Goal: Task Accomplishment & Management: Use online tool/utility

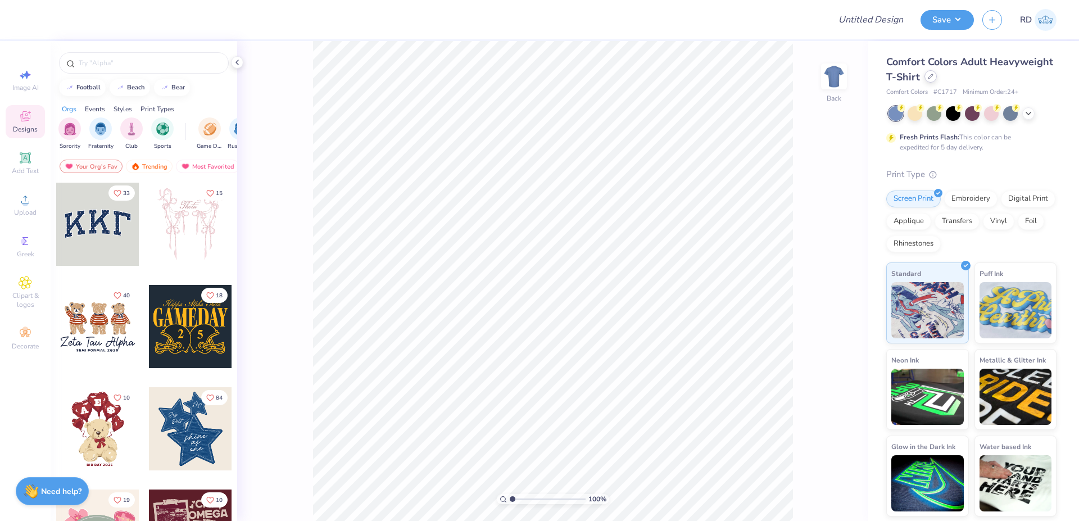
click at [592, 76] on icon at bounding box center [931, 77] width 6 height 6
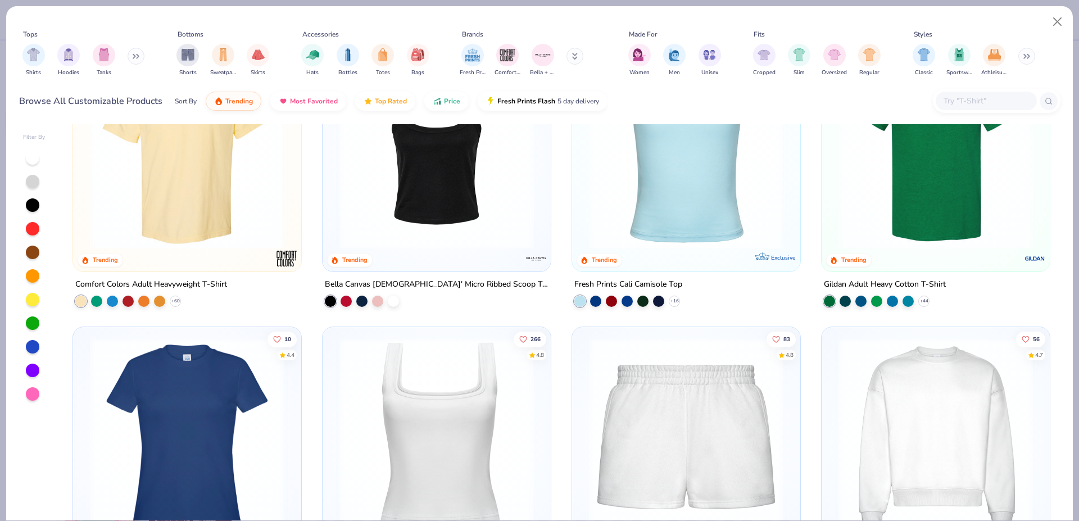
scroll to position [742, 0]
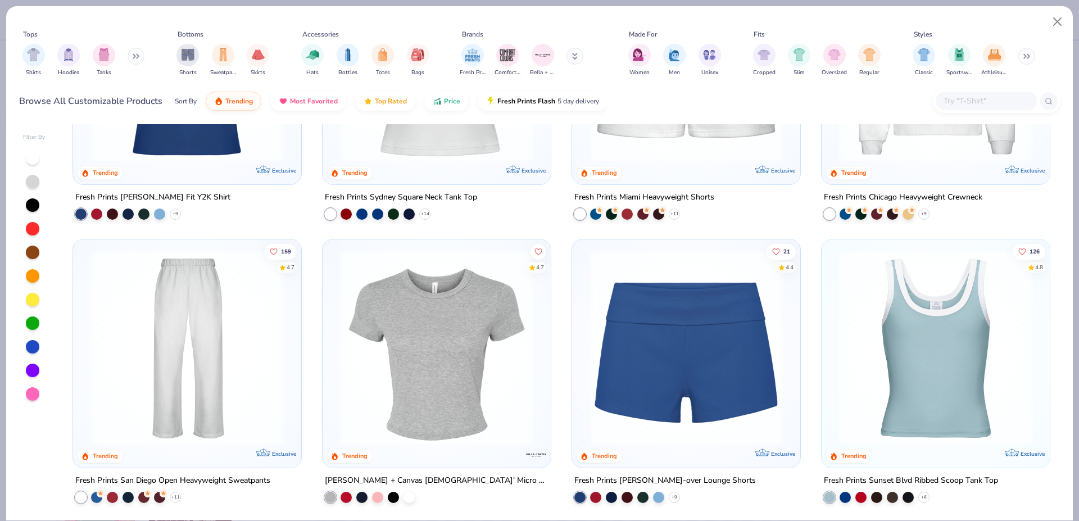
click at [592, 152] on img at bounding box center [936, 64] width 206 height 194
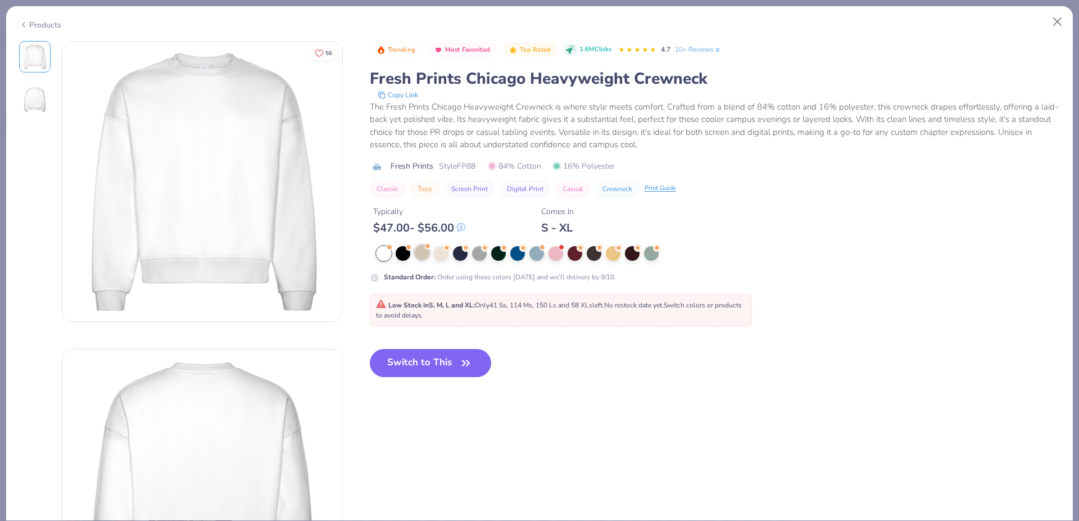
click at [424, 253] on div at bounding box center [422, 252] width 15 height 15
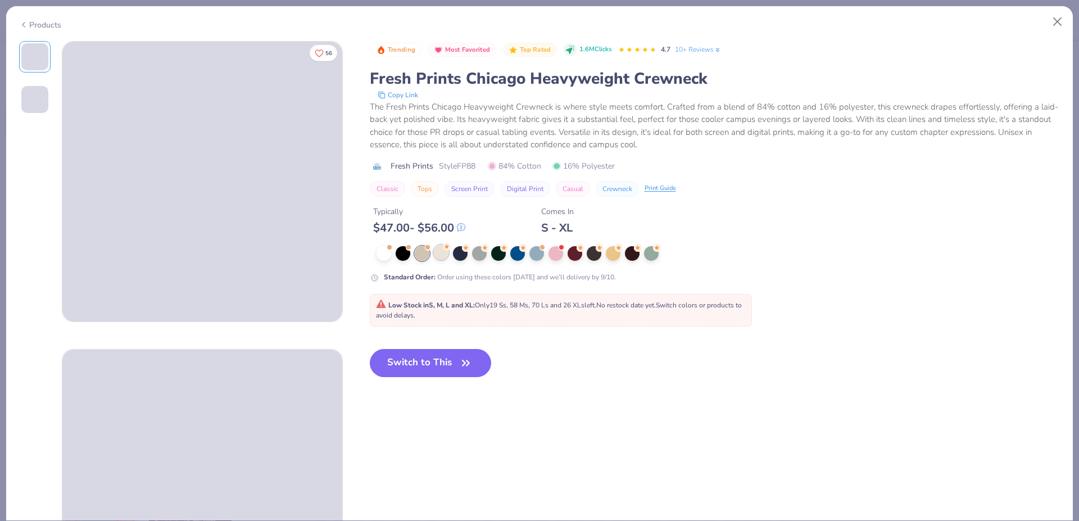
click at [439, 255] on div at bounding box center [441, 252] width 15 height 15
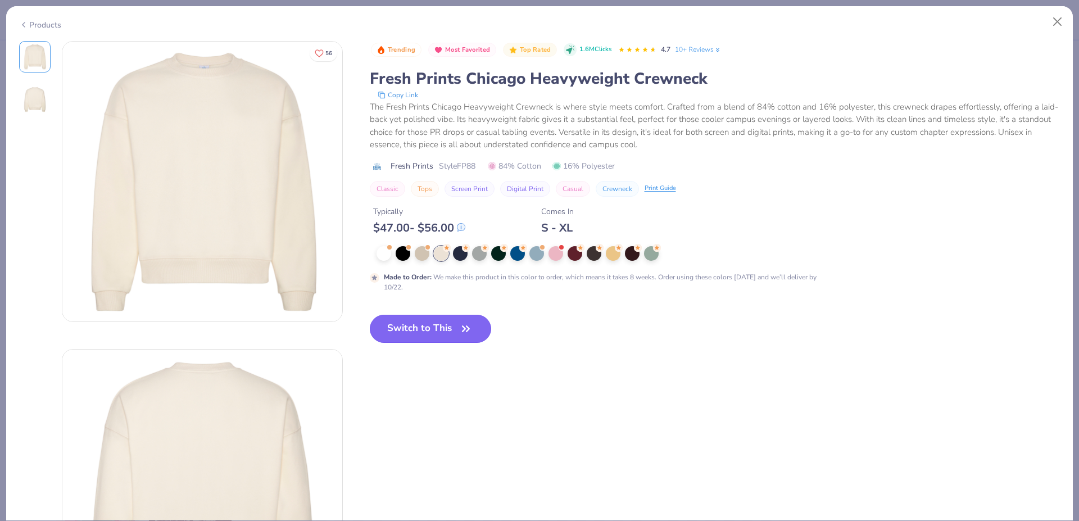
click at [452, 330] on button "Switch to This" at bounding box center [431, 329] width 122 height 28
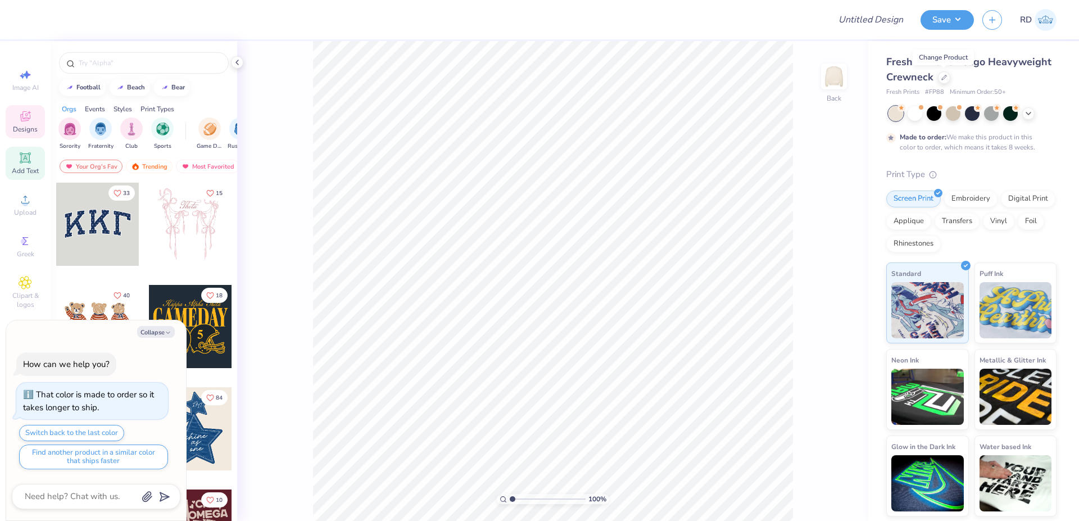
click at [35, 162] on div "Add Text" at bounding box center [25, 163] width 39 height 33
click at [32, 206] on div "Upload" at bounding box center [25, 204] width 39 height 33
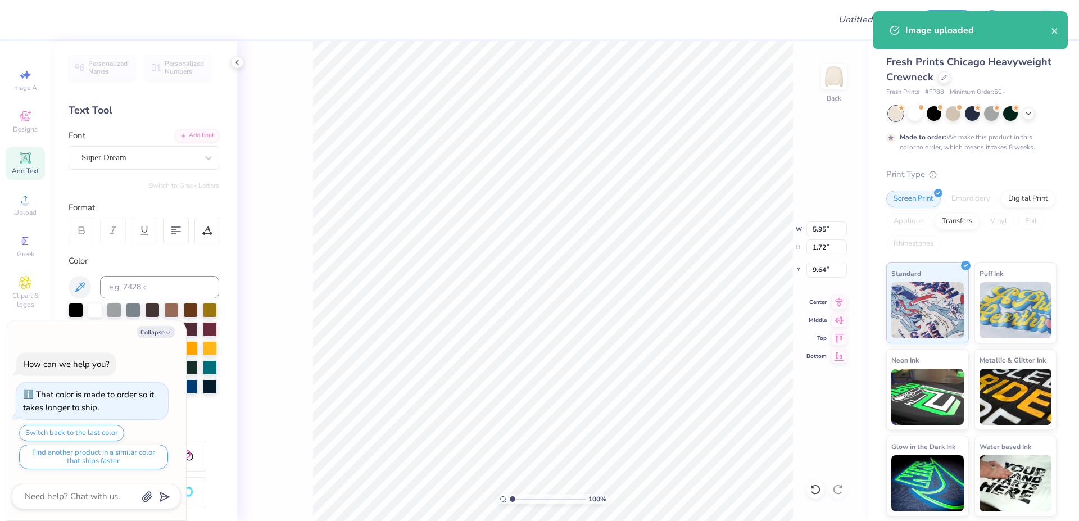
type textarea "x"
type input "13.69"
type input "18.00"
type input "1.50"
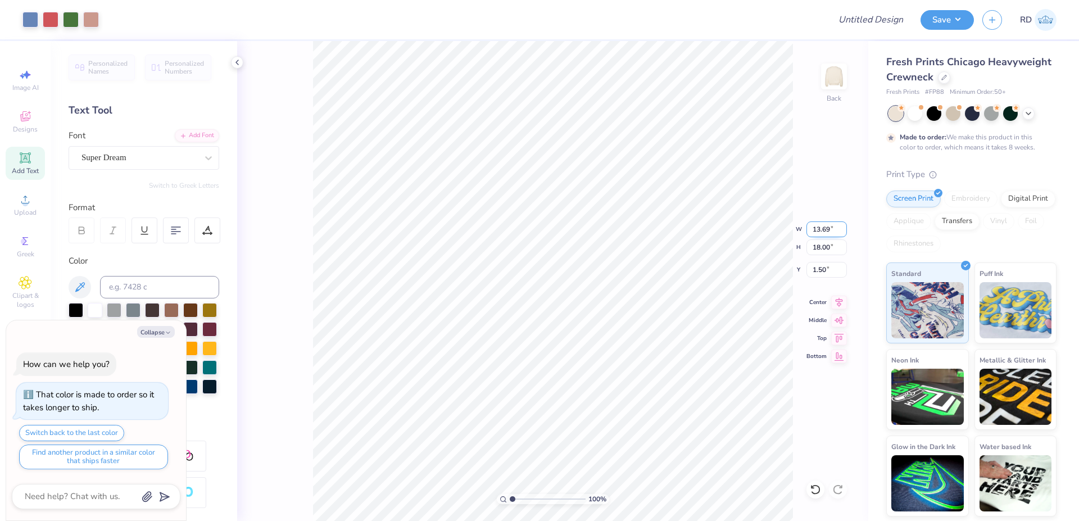
click at [592, 226] on input "13.69" at bounding box center [826, 229] width 40 height 16
type input "10"
type textarea "x"
type input "10.00"
type input "13.14"
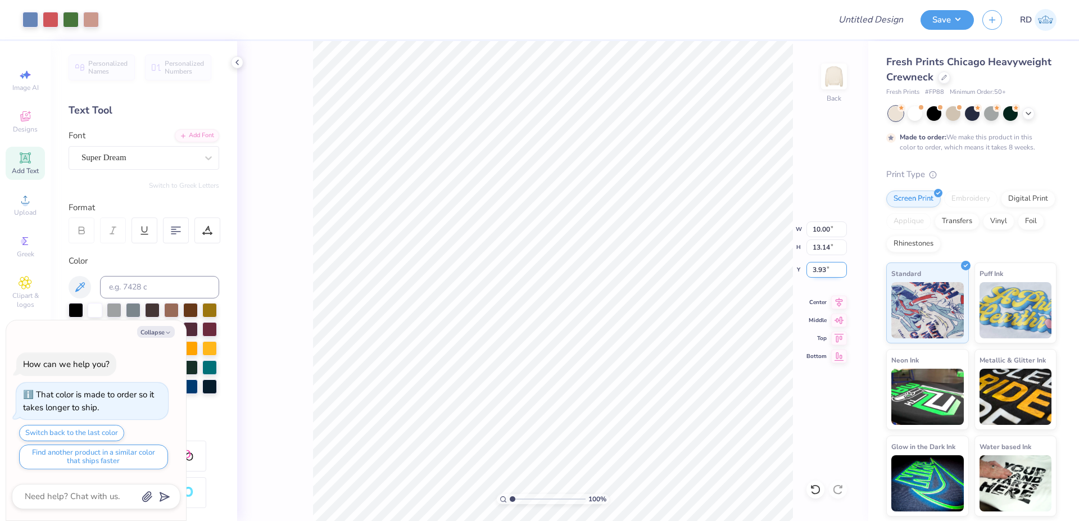
click at [592, 273] on input "3.93" at bounding box center [826, 270] width 40 height 16
type input "2"
type textarea "x"
type input "2.00"
click at [592, 301] on icon at bounding box center [839, 300] width 16 height 13
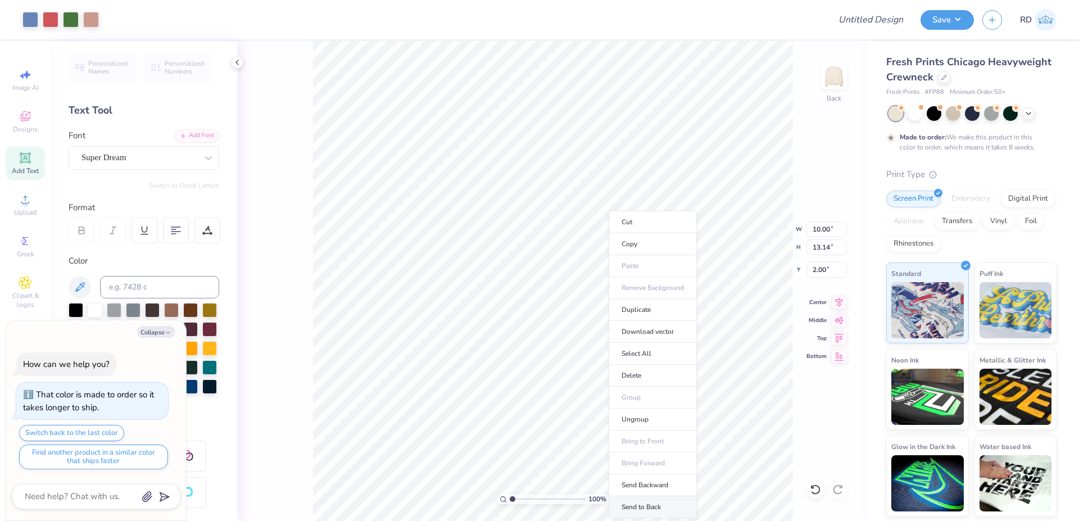
click at [592, 478] on li "Send to Back" at bounding box center [653, 507] width 88 height 22
type textarea "x"
type input "5.95"
type input "1.72"
type input "9.64"
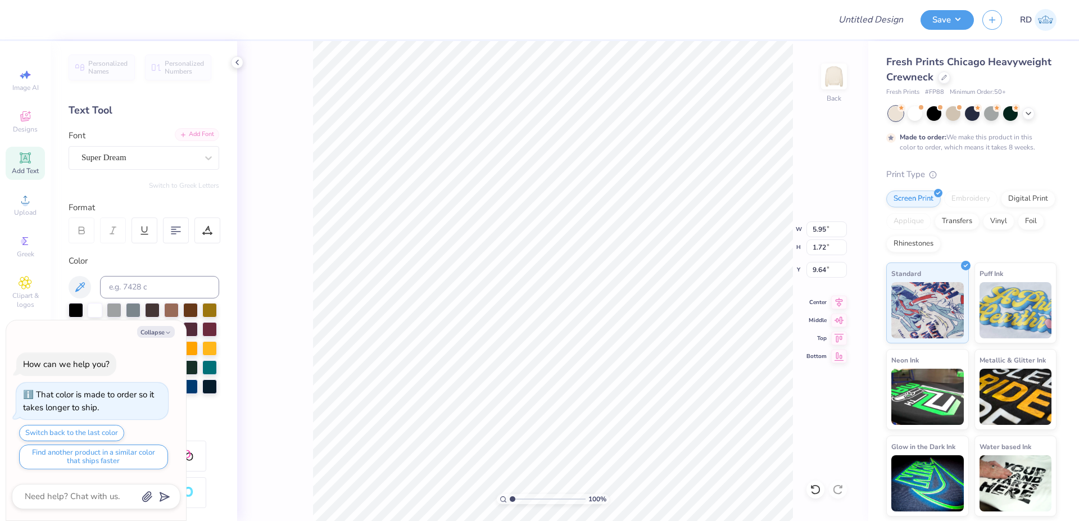
click at [182, 139] on div "Add Font" at bounding box center [197, 134] width 44 height 13
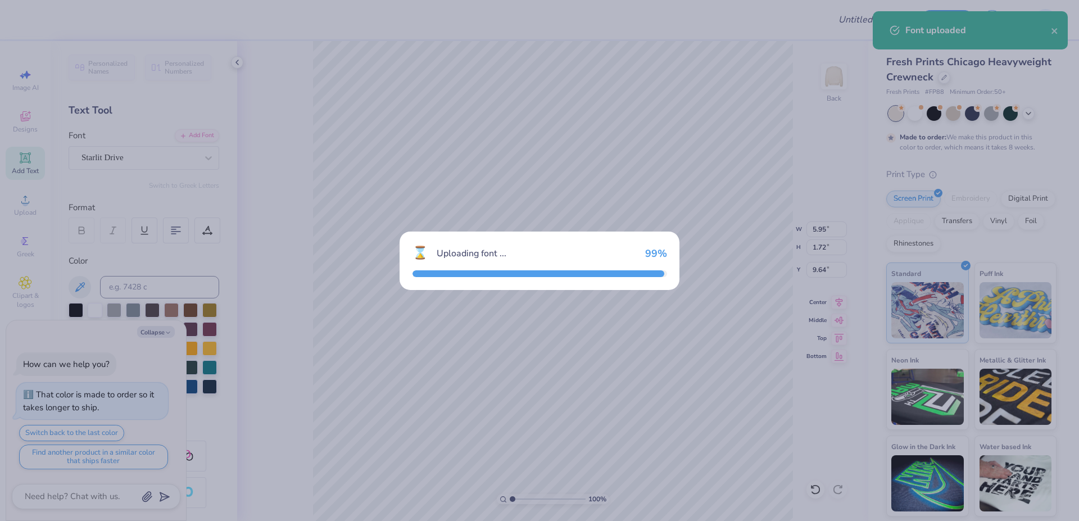
type textarea "x"
type input "6.75"
type input "1.93"
type input "9.54"
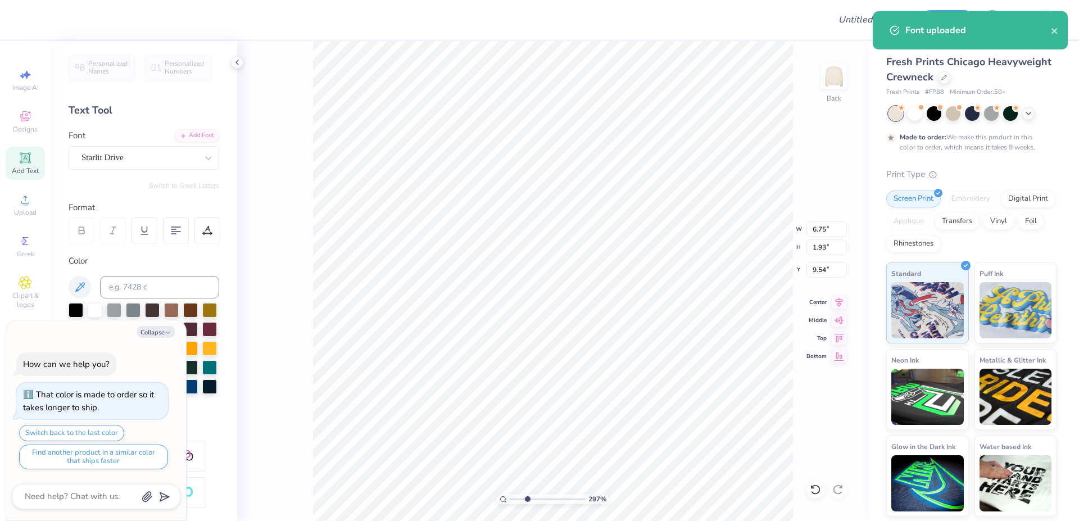
drag, startPoint x: 548, startPoint y: 498, endPoint x: 527, endPoint y: 497, distance: 20.8
click at [527, 478] on input "range" at bounding box center [548, 499] width 76 height 10
type input "2.97"
type textarea "x"
type input "13.91"
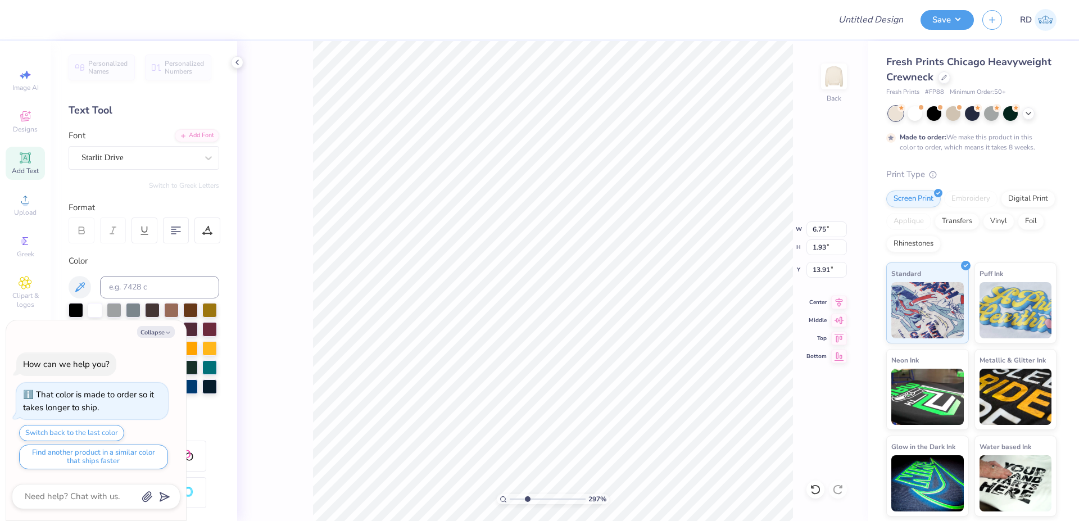
type textarea "x"
type textarea "Art Club"
type textarea "x"
type input "6.45"
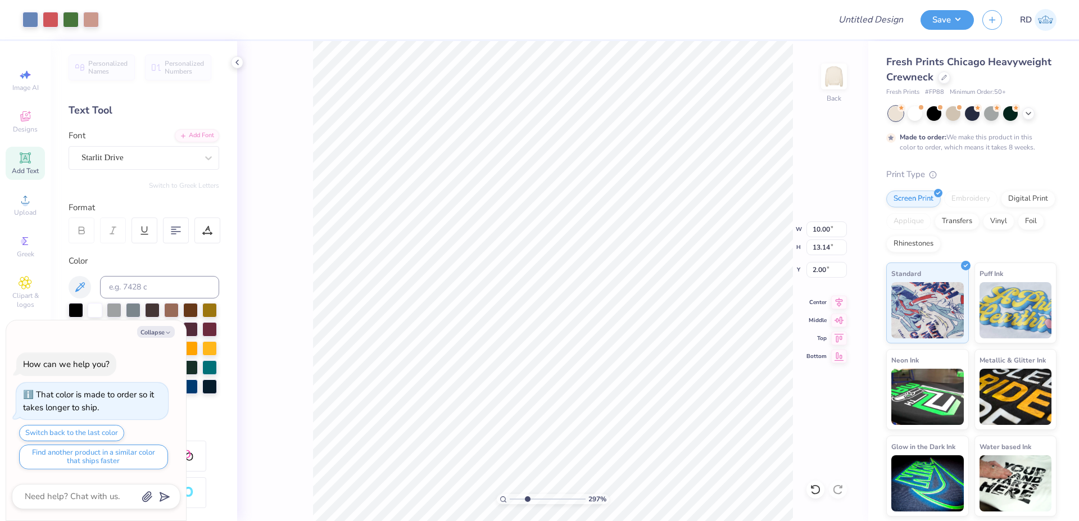
type input "1.46"
type input "14.15"
click at [148, 288] on input at bounding box center [159, 287] width 119 height 22
type input "7612"
type textarea "x"
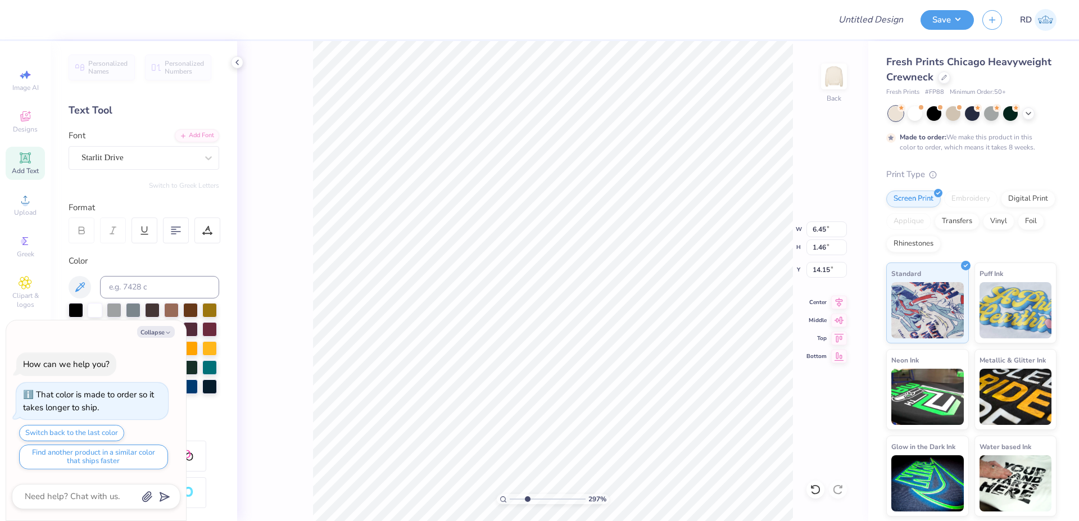
type input "2.97"
type input "0.67"
type input "14.93"
type textarea "x"
type input "10.26"
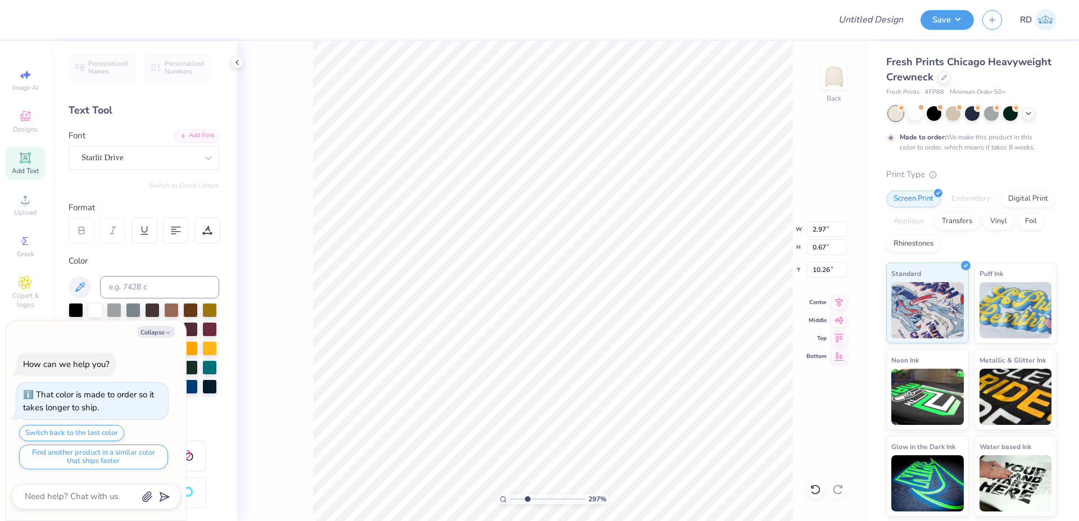
type textarea "x"
type input "2.90"
type input "1.08"
type input "10.11"
type textarea "x"
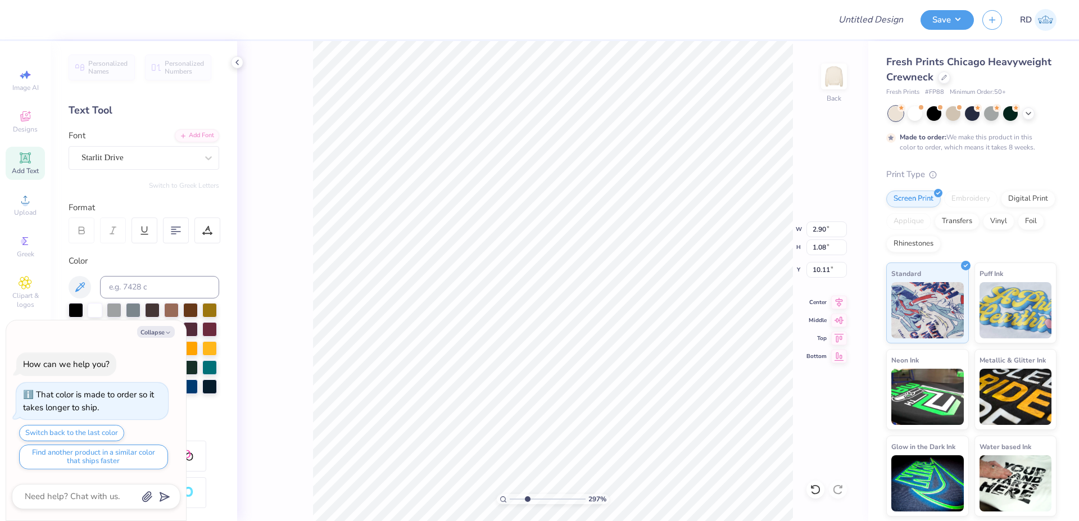
type input "10.20"
type textarea "x"
type input "10.14"
type textarea "x"
type input "10.00"
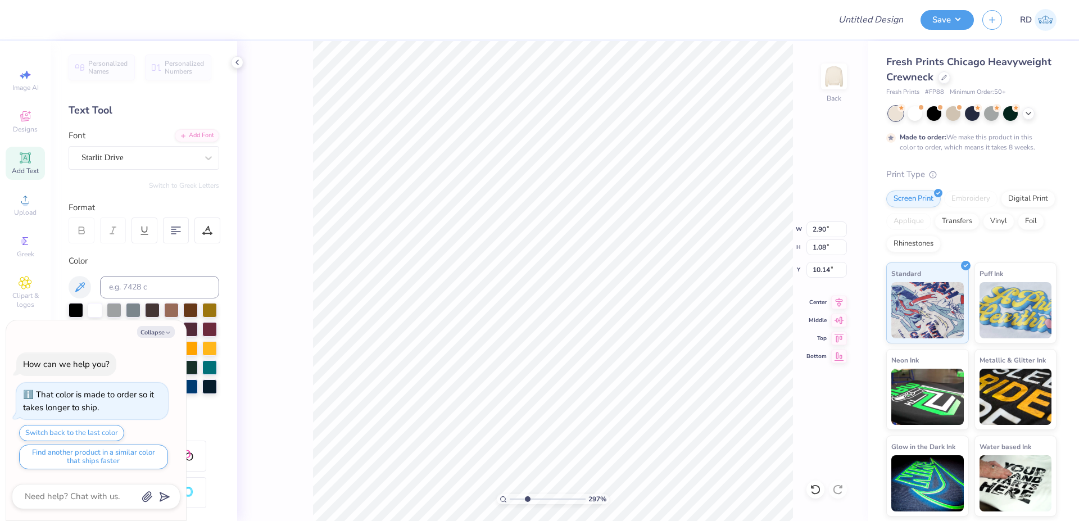
type input "13.14"
type input "2.00"
type textarea "x"
type input "2.90"
type input "1.08"
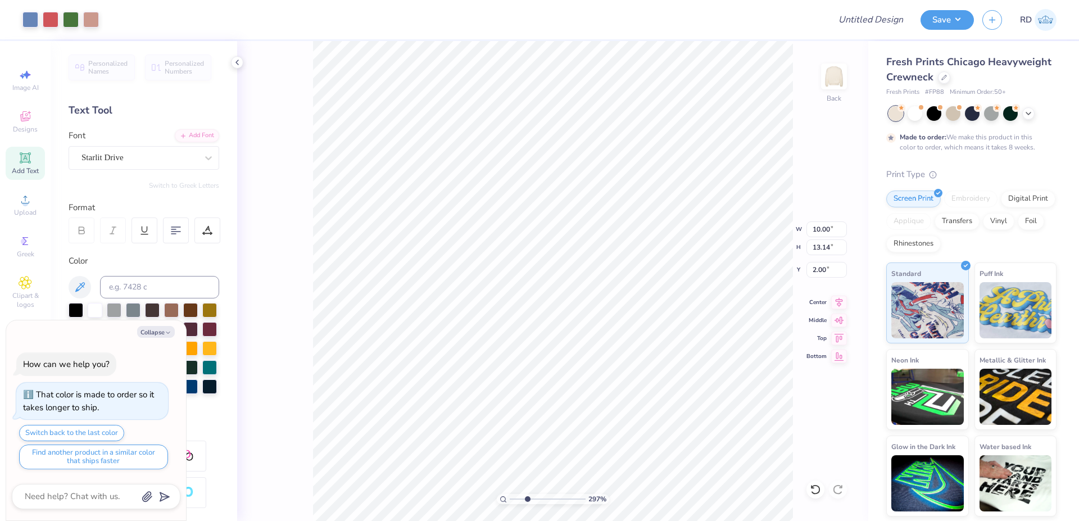
type input "10.14"
type textarea "x"
type input "2.59"
type input "0.96"
type input "10.19"
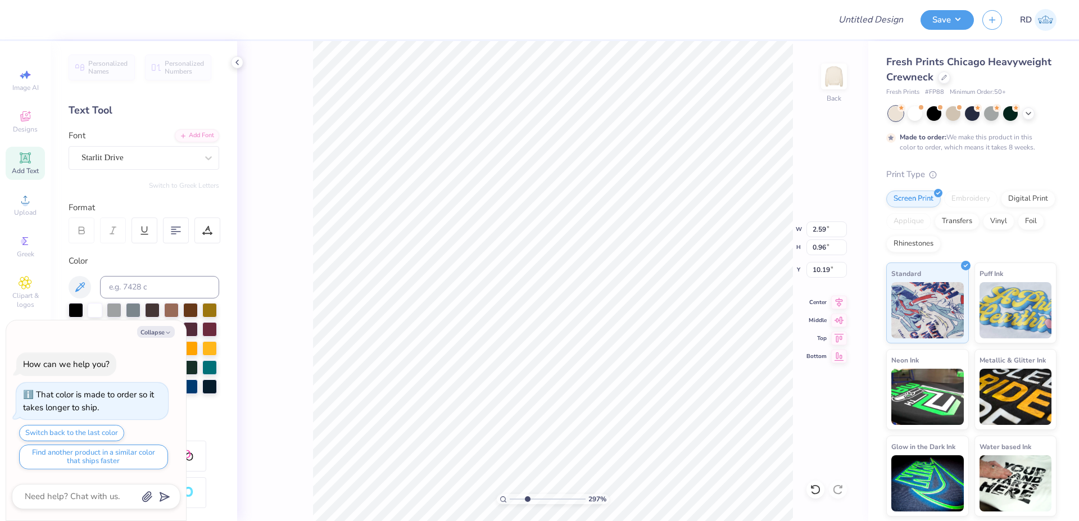
type textarea "x"
type input "10.00"
type input "13.14"
type input "2.00"
type textarea "x"
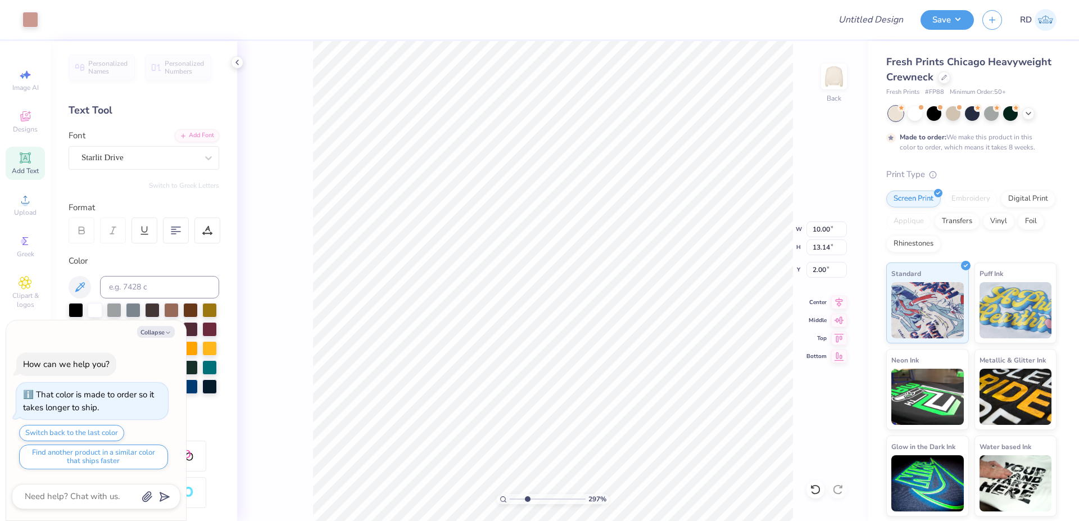
type input "2.59"
type input "0.96"
type input "10.19"
type textarea "x"
type input "10.18"
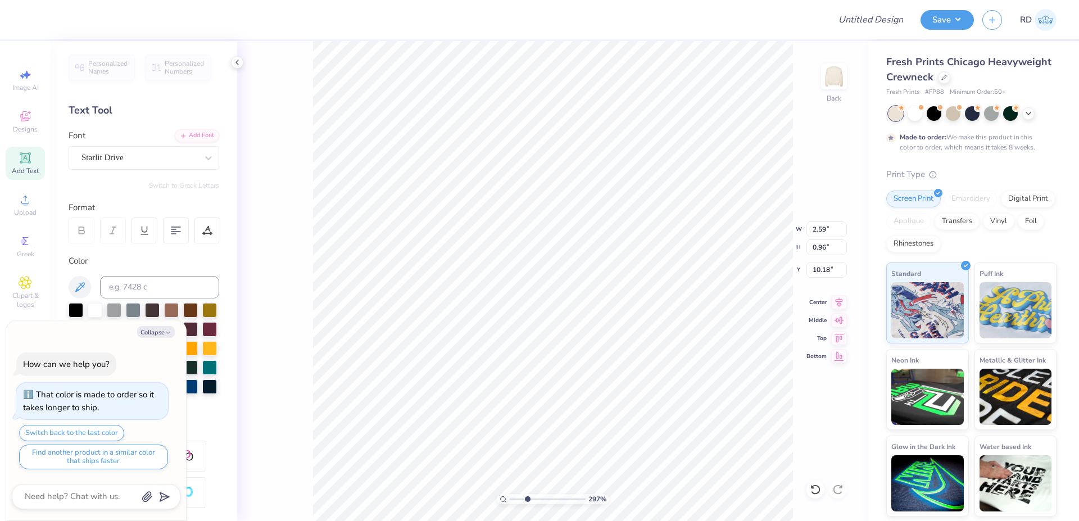
type textarea "x"
type input "10.00"
type input "13.14"
type input "2.00"
click at [592, 302] on icon at bounding box center [839, 300] width 16 height 13
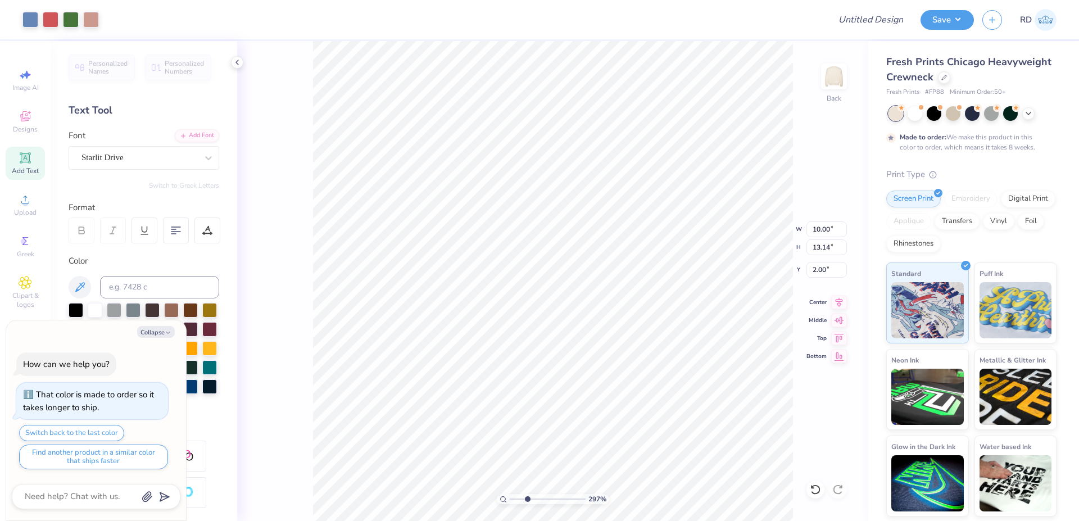
type textarea "x"
drag, startPoint x: 517, startPoint y: 501, endPoint x: 487, endPoint y: 502, distance: 30.4
type input "1"
click at [510, 478] on input "range" at bounding box center [548, 499] width 76 height 10
click at [592, 298] on icon at bounding box center [839, 301] width 7 height 10
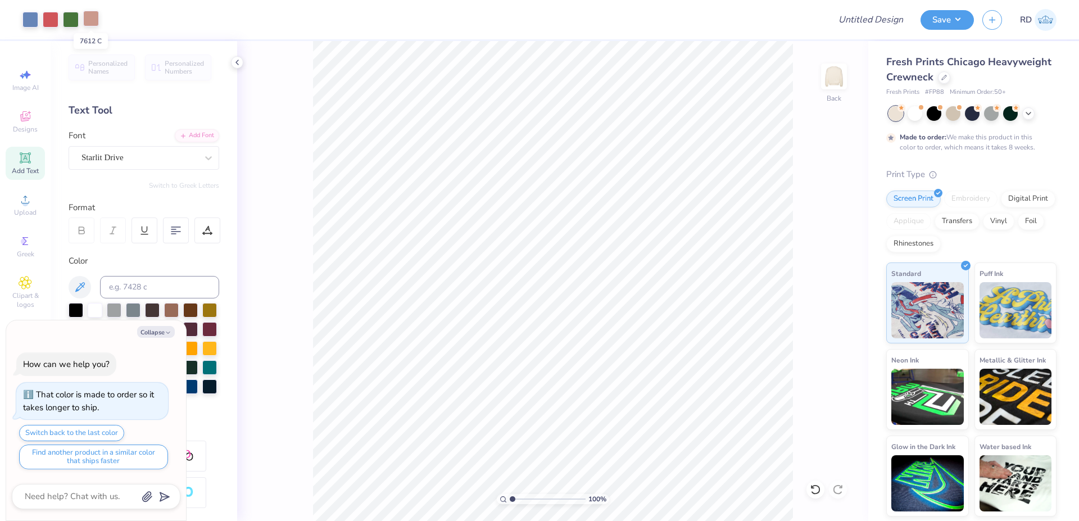
type textarea "x"
type input "1"
drag, startPoint x: 526, startPoint y: 495, endPoint x: 504, endPoint y: 499, distance: 22.4
click at [510, 478] on input "range" at bounding box center [548, 499] width 76 height 10
click at [592, 16] on input "Design Title" at bounding box center [857, 19] width 110 height 22
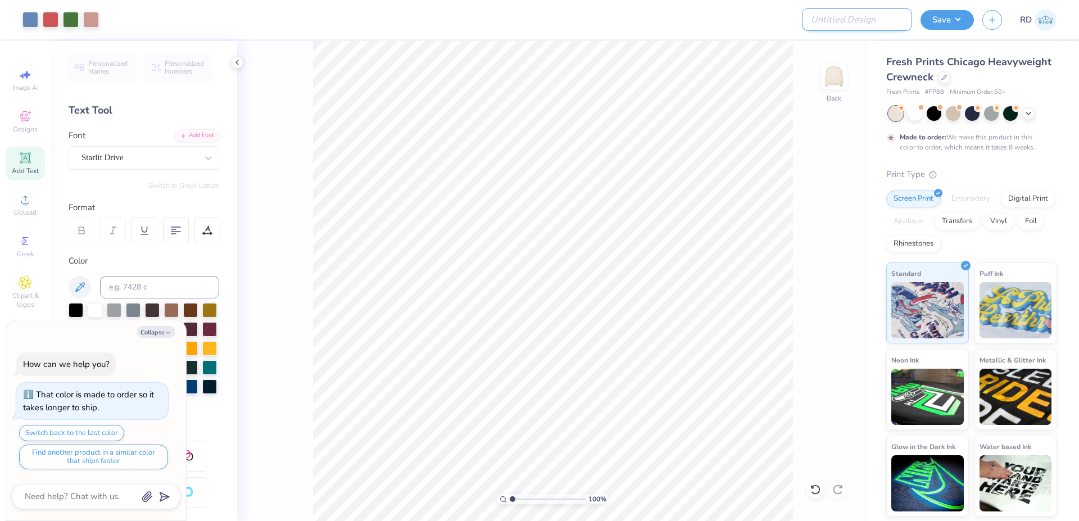
paste input "FPS239842"
type input "FPS239842"
type textarea "x"
type input "FPS239842"
click at [592, 15] on button "Save" at bounding box center [947, 18] width 53 height 20
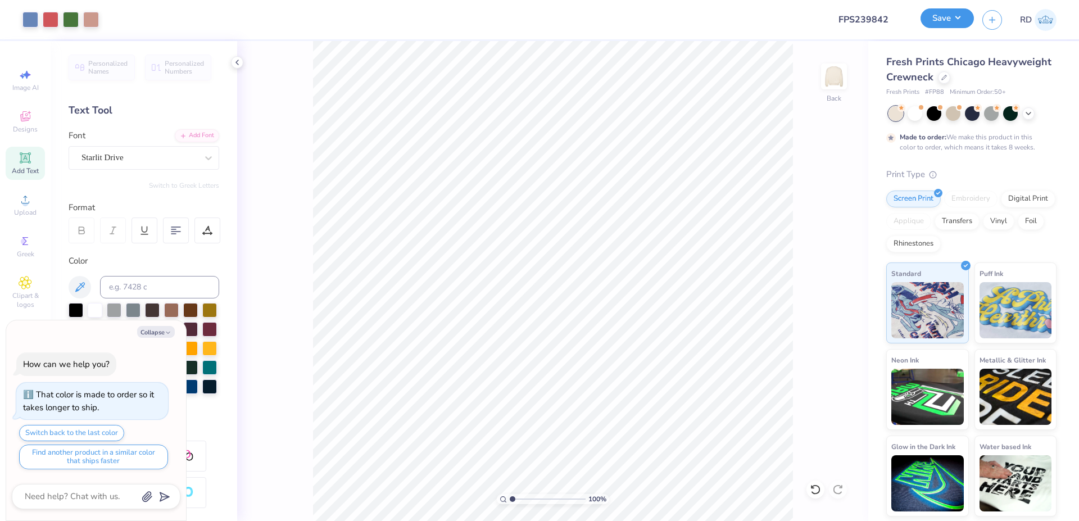
type textarea "x"
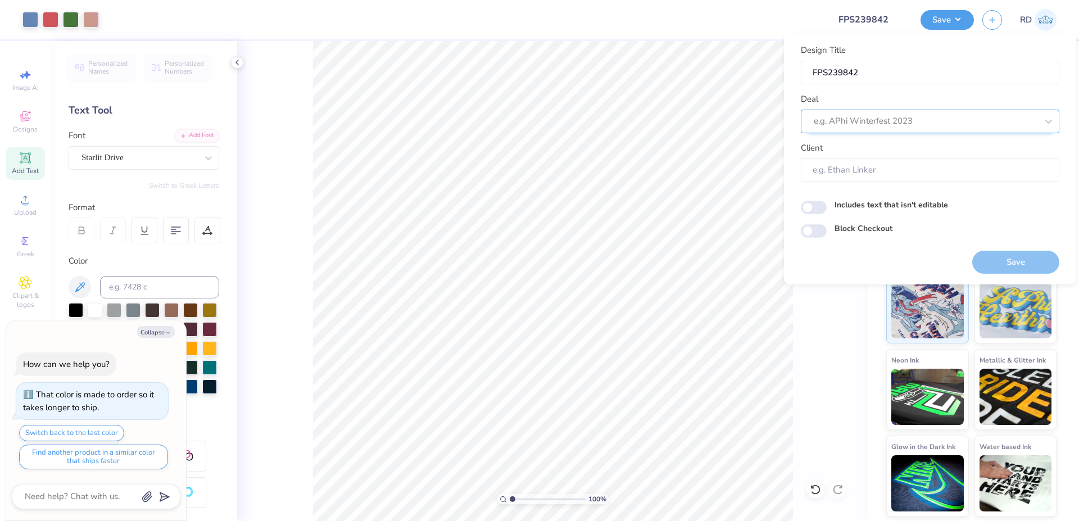
click at [592, 123] on div at bounding box center [926, 121] width 224 height 15
click at [592, 142] on div "Design Tool Gallery" at bounding box center [930, 152] width 259 height 28
click at [592, 149] on div "Design Tool Gallery" at bounding box center [930, 151] width 250 height 19
type input "gallery"
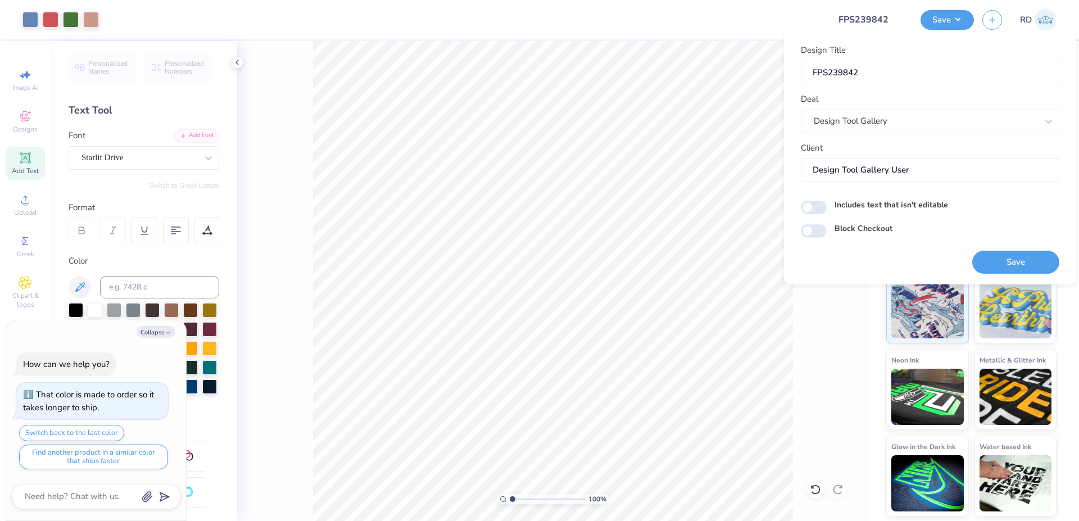
type textarea "x"
type input "Design Tool Gallery User"
click at [592, 260] on button "Save" at bounding box center [1015, 262] width 87 height 23
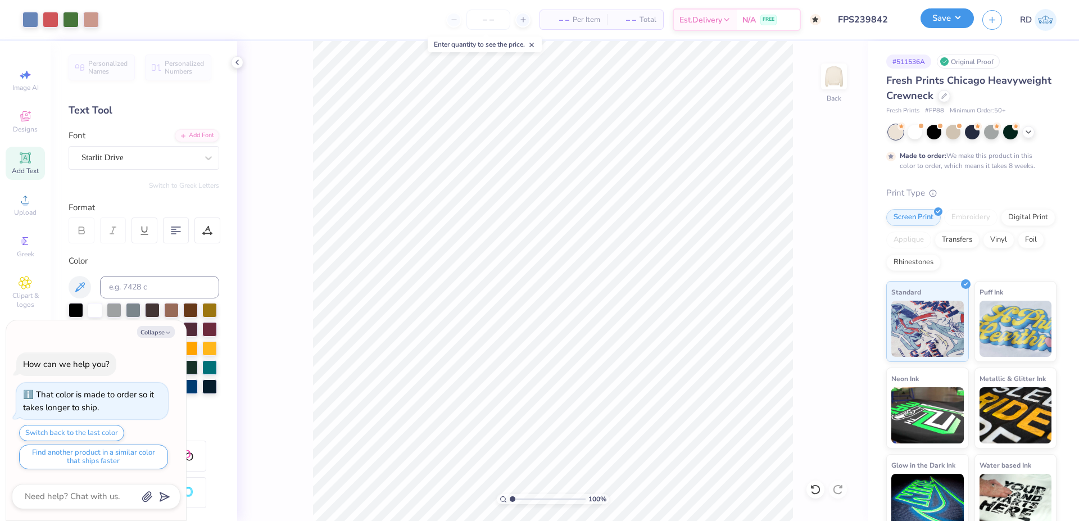
click at [592, 21] on button "Save" at bounding box center [947, 18] width 53 height 20
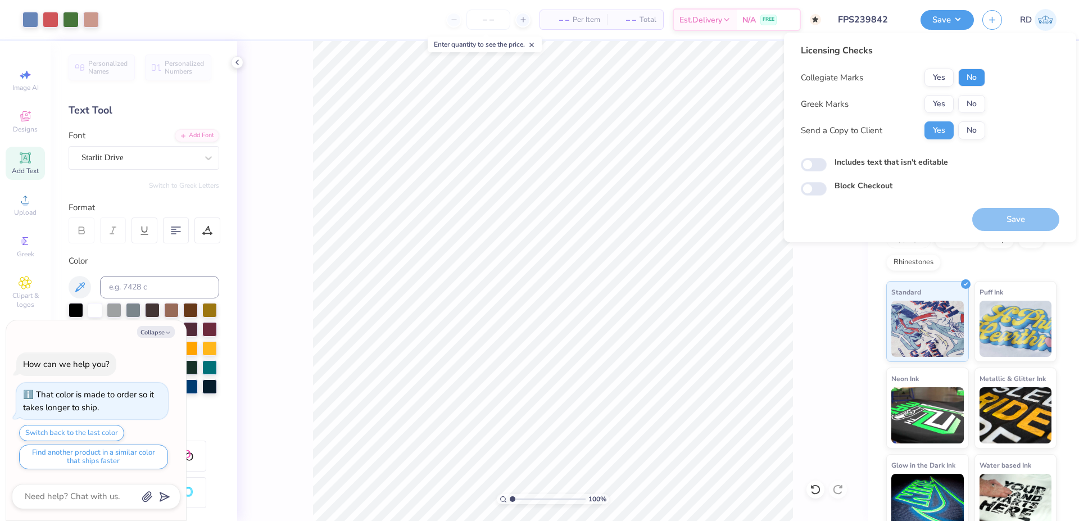
click at [592, 78] on button "No" at bounding box center [971, 78] width 27 height 18
click at [592, 103] on button "Yes" at bounding box center [938, 104] width 29 height 18
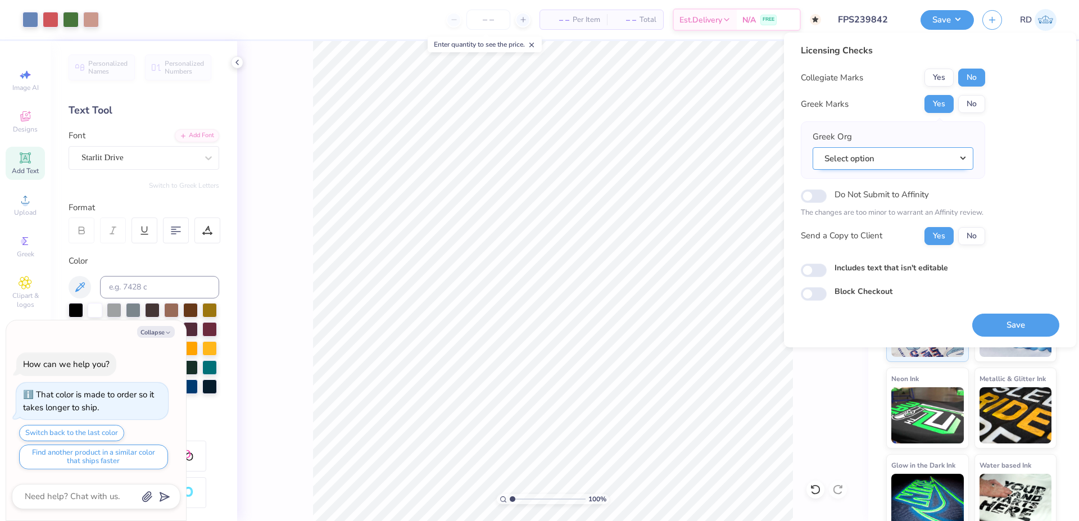
click at [592, 156] on button "Select option" at bounding box center [893, 158] width 161 height 23
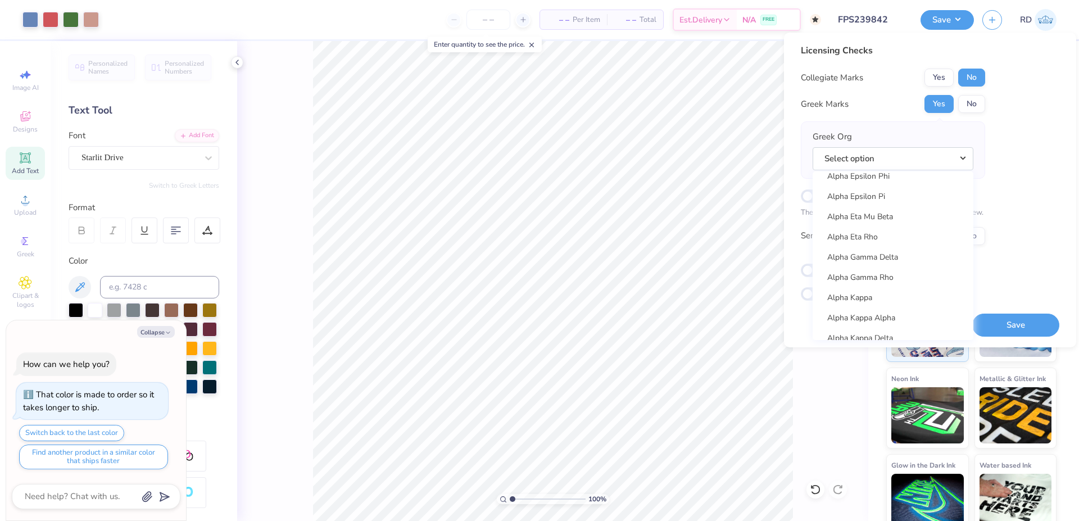
scroll to position [270, 0]
click at [592, 204] on link "Alpha Delta Pi" at bounding box center [893, 198] width 152 height 19
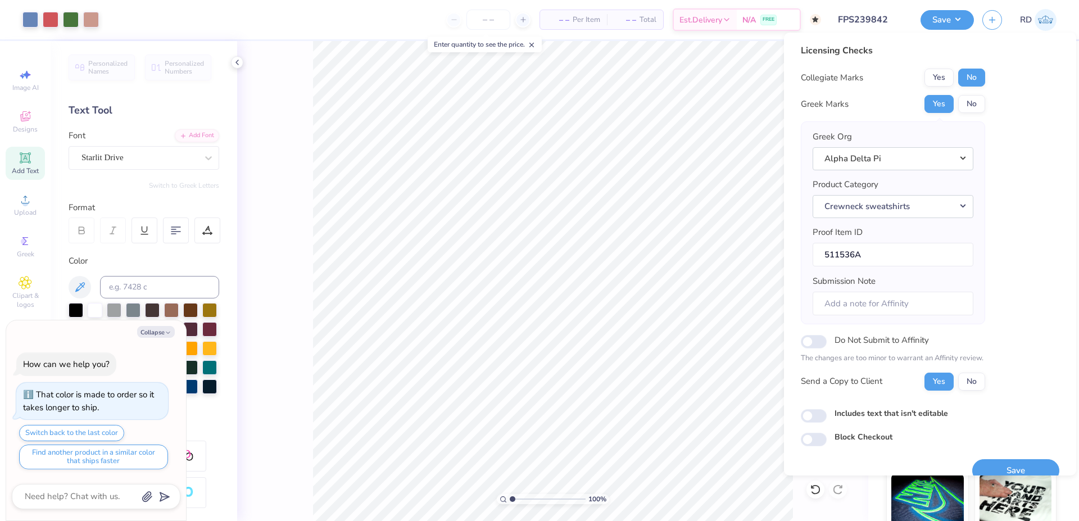
type textarea "x"
drag, startPoint x: 854, startPoint y: 251, endPoint x: 791, endPoint y: 251, distance: 63.5
click at [592, 251] on input "511536A" at bounding box center [893, 255] width 161 height 24
